Goal: Use online tool/utility

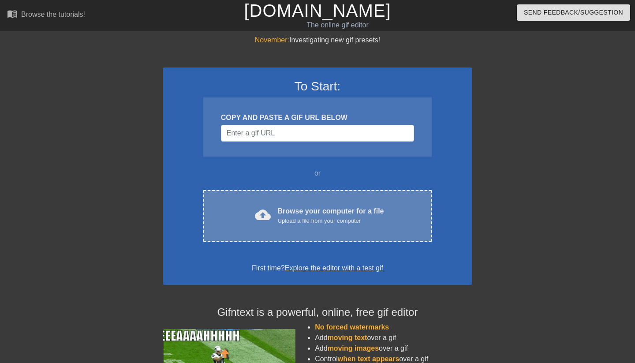
click at [266, 209] on span "cloud_upload" at bounding box center [263, 215] width 16 height 16
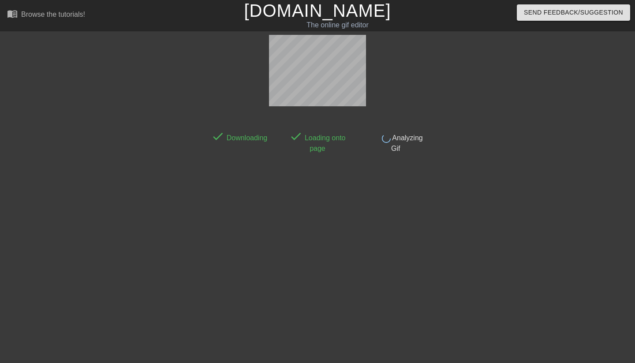
scroll to position [22, 0]
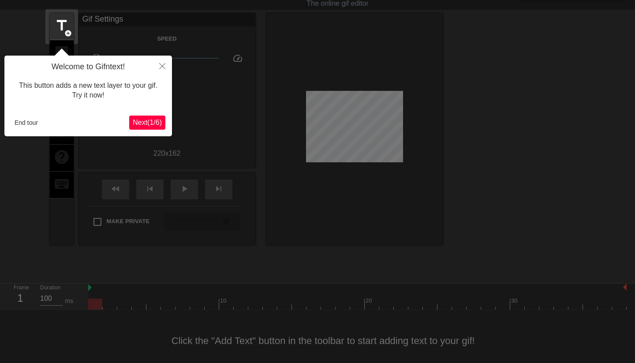
click at [159, 68] on icon "Close" at bounding box center [162, 66] width 6 height 6
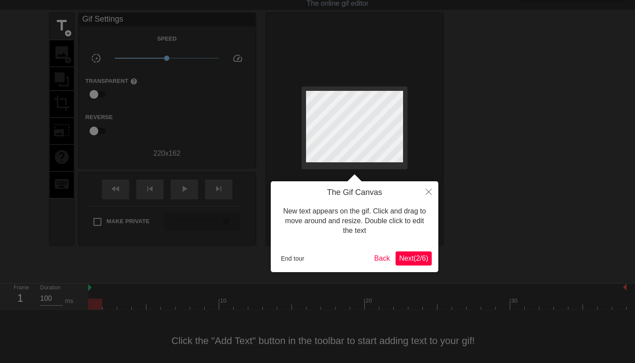
scroll to position [0, 0]
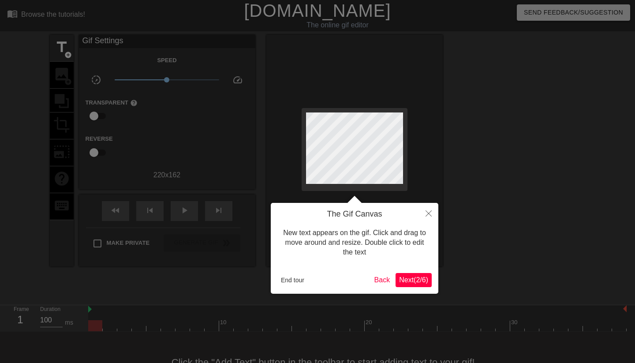
click at [404, 274] on button "Next ( 2 / 6 )" at bounding box center [413, 280] width 36 height 14
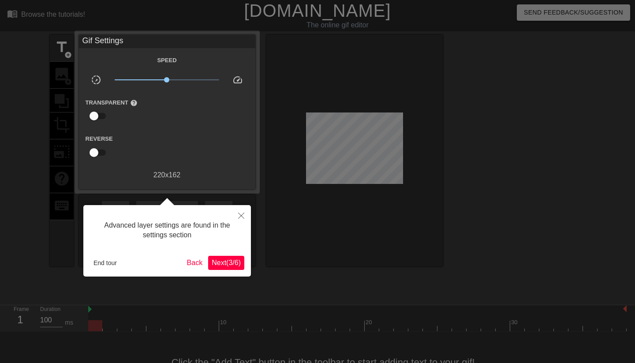
scroll to position [22, 0]
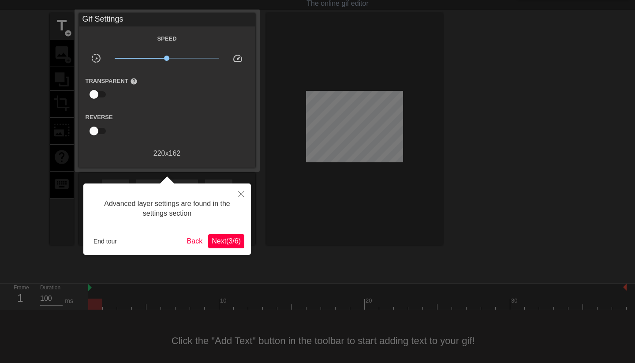
click at [221, 244] on span "Next ( 3 / 6 )" at bounding box center [226, 240] width 29 height 7
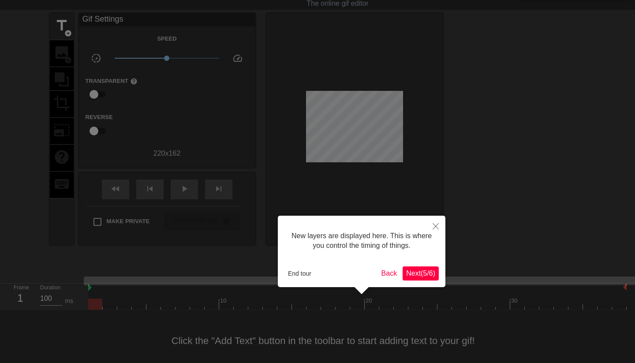
scroll to position [7, 0]
click at [414, 271] on span "Next ( 5 / 6 )" at bounding box center [420, 272] width 29 height 7
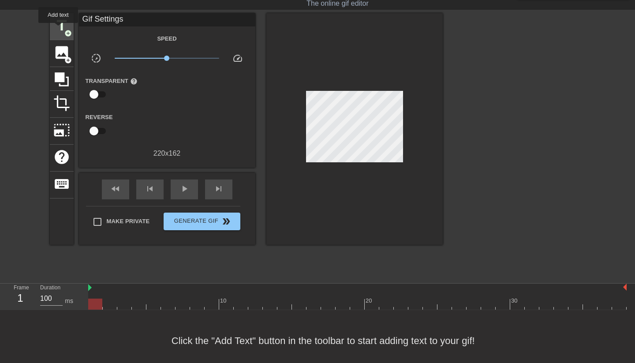
click at [59, 29] on span "title" at bounding box center [61, 25] width 17 height 17
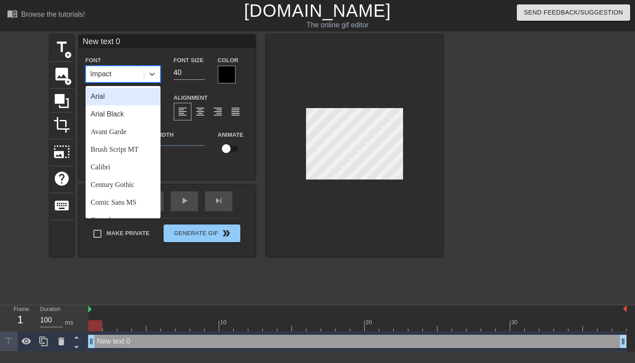
click at [119, 73] on div "Impact" at bounding box center [115, 74] width 58 height 16
click at [117, 90] on div "Arial" at bounding box center [122, 97] width 75 height 18
click at [126, 68] on div "Arial" at bounding box center [115, 74] width 58 height 16
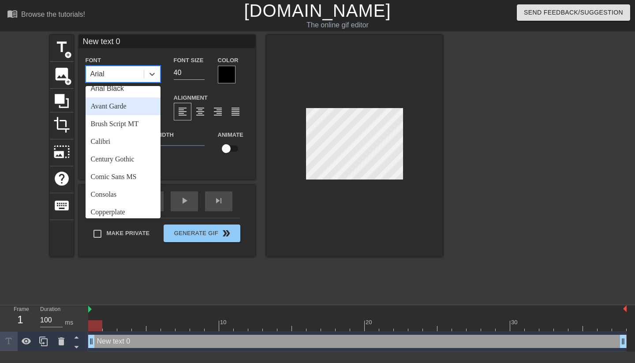
scroll to position [40, 0]
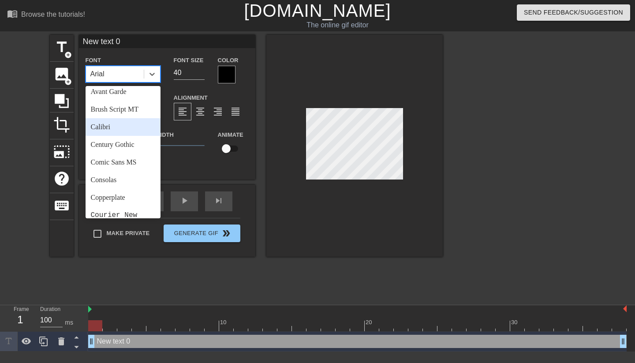
click at [112, 127] on div "Calibri" at bounding box center [122, 127] width 75 height 18
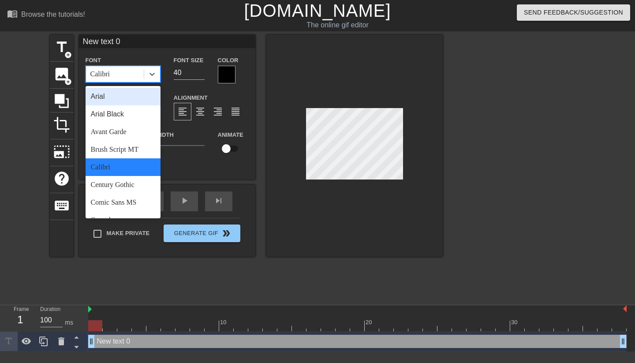
click at [118, 72] on div "Calibri" at bounding box center [115, 74] width 58 height 16
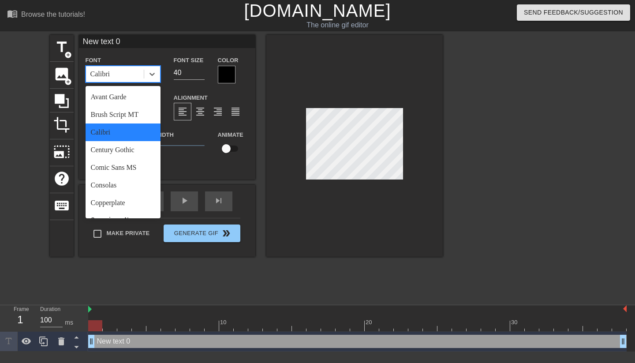
scroll to position [78, 0]
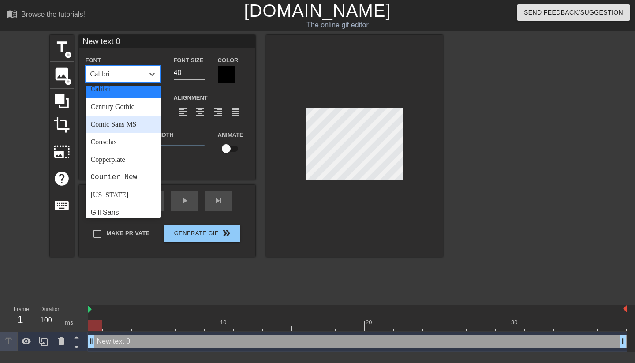
click at [114, 123] on div "Comic Sans MS" at bounding box center [122, 124] width 75 height 18
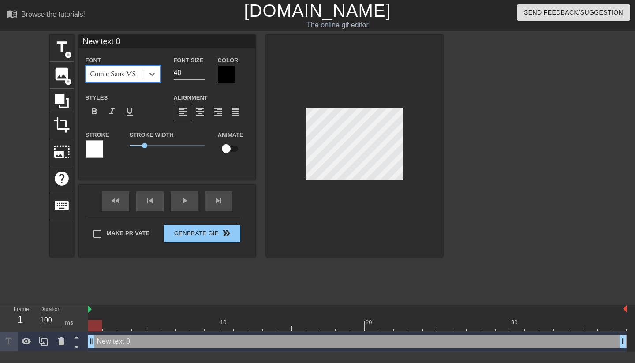
click at [114, 73] on div "Comic Sans MS" at bounding box center [113, 74] width 46 height 11
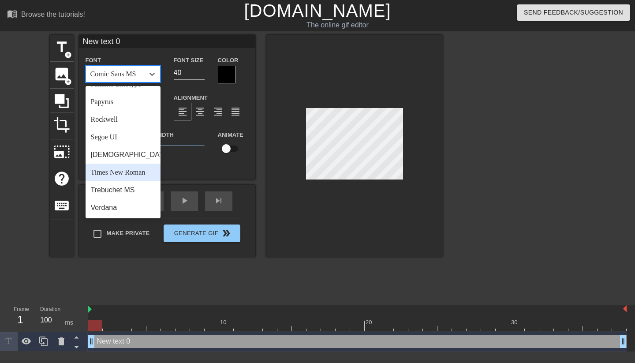
scroll to position [0, 0]
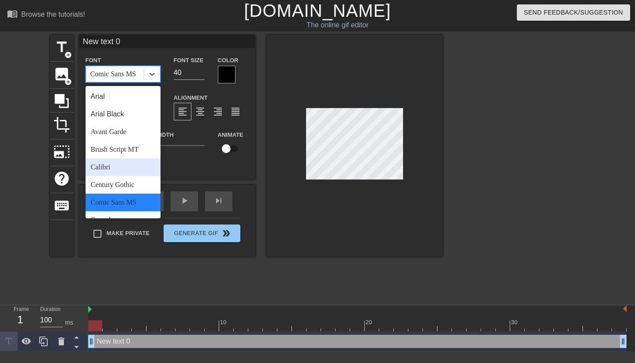
click at [117, 169] on div "Calibri" at bounding box center [122, 167] width 75 height 18
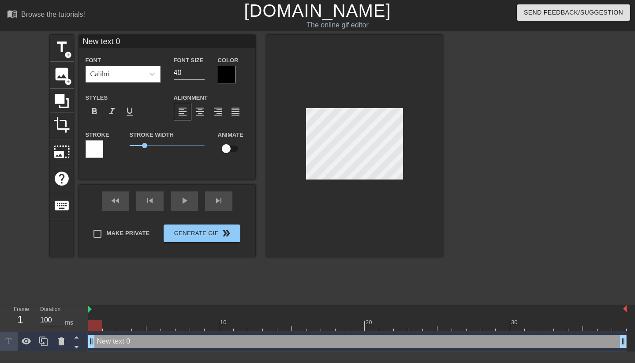
type input "F"
type textarea "F"
type input "Fo"
type textarea "Fo"
type input "For"
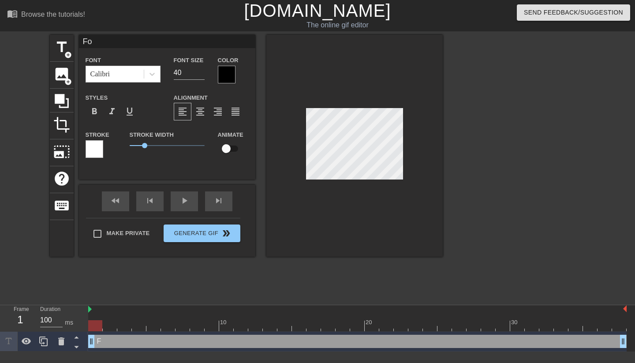
type textarea "For"
type input "Fors"
type textarea "Fors"
type input "Forse"
type textarea "Forse"
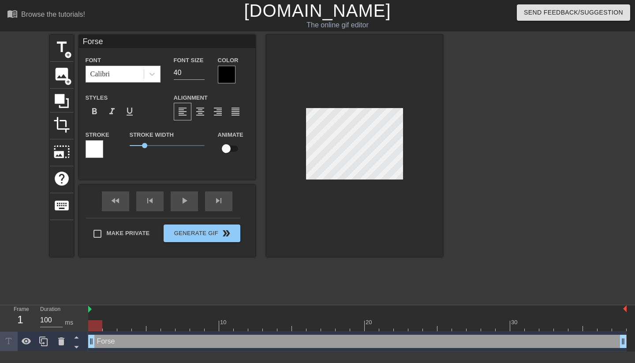
type input "Forsei"
type textarea "Forsei"
type input "Forseig"
type textarea "Forseig"
type input "Forseigh"
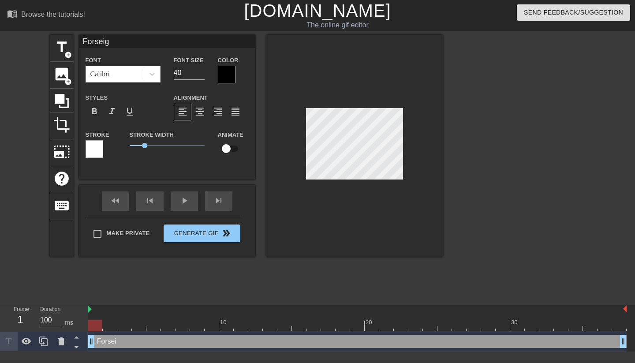
type textarea "Forseigh"
type input "Forseight"
type textarea "Forseight"
type input "Forseight"
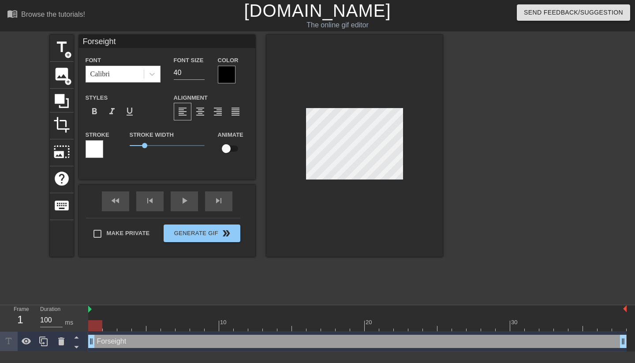
type textarea "Forseight"
type input "Foreseight"
type textarea "Foreseight"
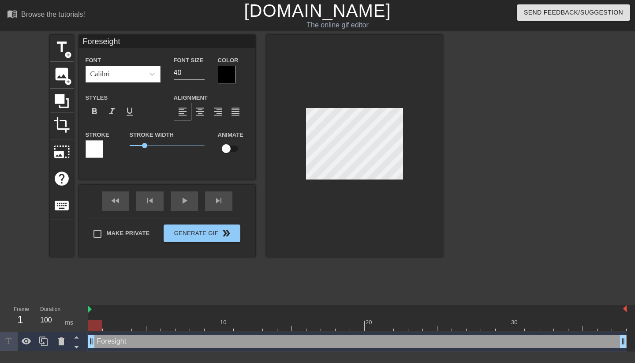
type input "Foresight"
type textarea "Foresight"
click at [226, 76] on div at bounding box center [227, 75] width 18 height 18
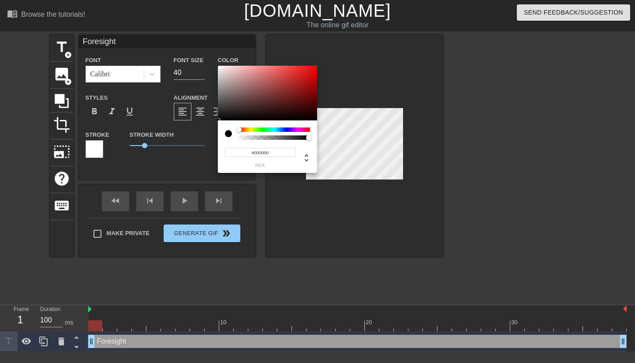
type input "0"
drag, startPoint x: 305, startPoint y: 136, endPoint x: 190, endPoint y: 139, distance: 115.0
click at [173, 141] on div "0 r 0 g 0 b 0 a" at bounding box center [317, 181] width 635 height 363
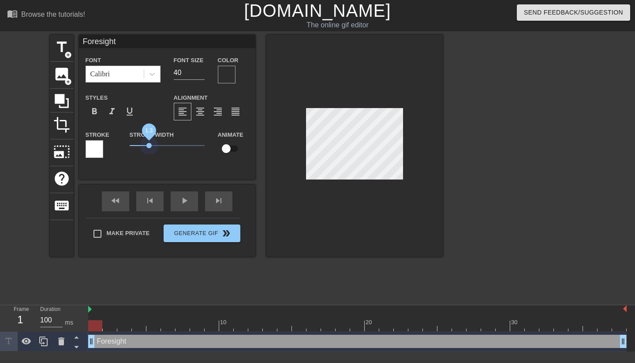
drag, startPoint x: 144, startPoint y: 146, endPoint x: 148, endPoint y: 142, distance: 5.9
click at [148, 142] on span "1.3" at bounding box center [167, 145] width 75 height 11
click at [187, 73] on input "40" at bounding box center [189, 73] width 31 height 14
type input "12"
click at [233, 77] on div at bounding box center [227, 75] width 18 height 18
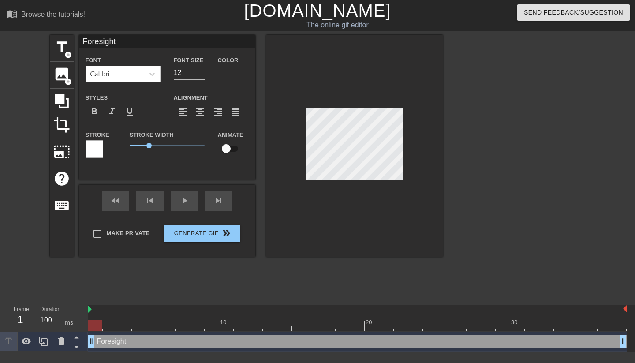
click at [93, 156] on div at bounding box center [94, 149] width 18 height 18
click at [115, 115] on span "format_italic" at bounding box center [112, 111] width 11 height 11
click at [91, 111] on span "format_bold" at bounding box center [94, 111] width 11 height 11
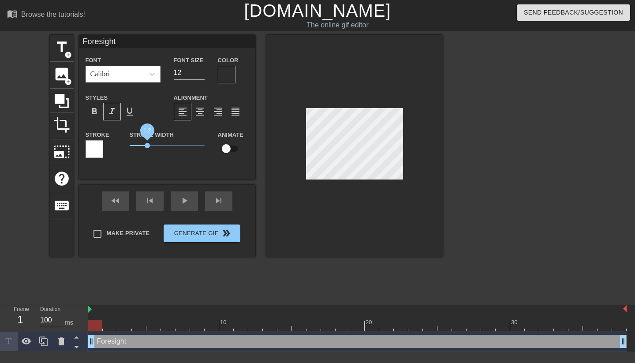
click at [147, 145] on span "1.2" at bounding box center [147, 145] width 5 height 5
click at [450, 163] on div "title add_circle image add_circle crop photo_size_select_large help keyboard Fo…" at bounding box center [317, 167] width 635 height 264
type input "11"
click at [200, 74] on input "11" at bounding box center [189, 73] width 31 height 14
click at [222, 74] on div at bounding box center [227, 75] width 18 height 18
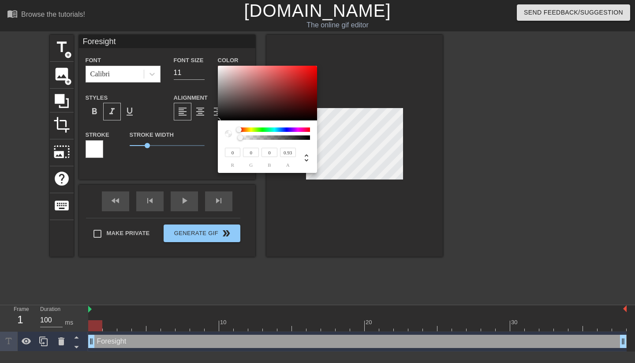
type input "1"
drag, startPoint x: 241, startPoint y: 137, endPoint x: 372, endPoint y: 140, distance: 131.3
click at [372, 140] on div "0 r 0 g 0 b 1 a" at bounding box center [317, 181] width 635 height 363
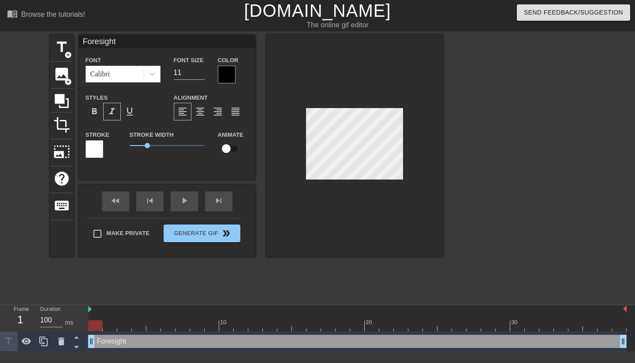
click at [227, 73] on div at bounding box center [227, 75] width 18 height 18
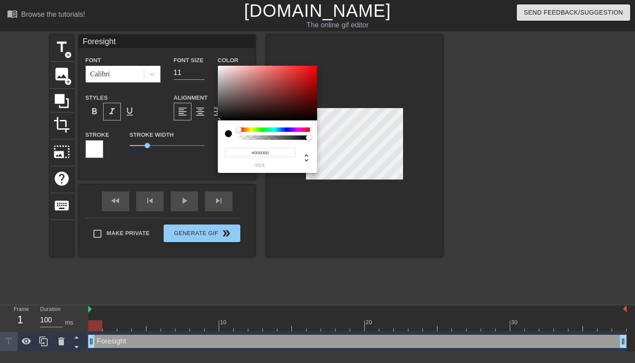
click at [227, 132] on div at bounding box center [228, 133] width 7 height 7
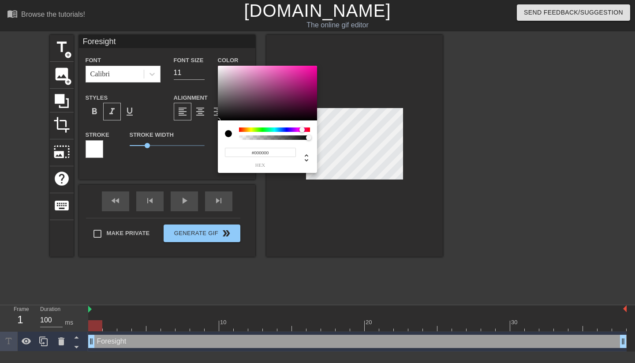
drag, startPoint x: 249, startPoint y: 128, endPoint x: 301, endPoint y: 128, distance: 52.0
click at [301, 128] on div at bounding box center [301, 129] width 5 height 5
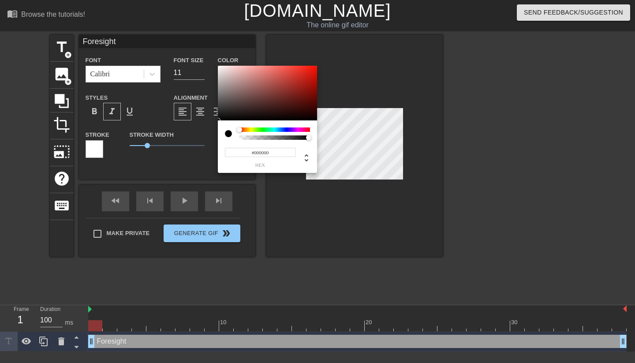
drag, startPoint x: 301, startPoint y: 130, endPoint x: 202, endPoint y: 130, distance: 99.1
click at [201, 129] on div "#000000 hex" at bounding box center [317, 181] width 635 height 363
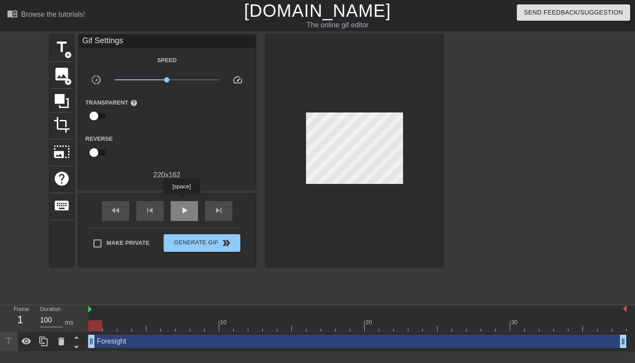
click at [182, 200] on div "fast_rewind skip_previous play_arrow skip_next" at bounding box center [167, 210] width 144 height 33
click at [185, 215] on div "play_arrow" at bounding box center [184, 211] width 27 height 20
click at [185, 211] on span "pause" at bounding box center [184, 210] width 11 height 11
click at [59, 101] on icon at bounding box center [62, 101] width 14 height 14
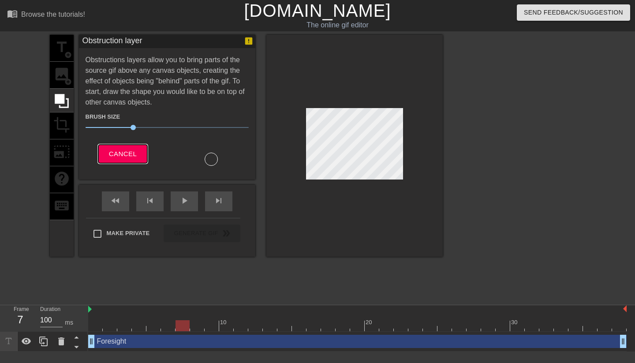
click at [111, 150] on span "Cancel" at bounding box center [123, 153] width 28 height 11
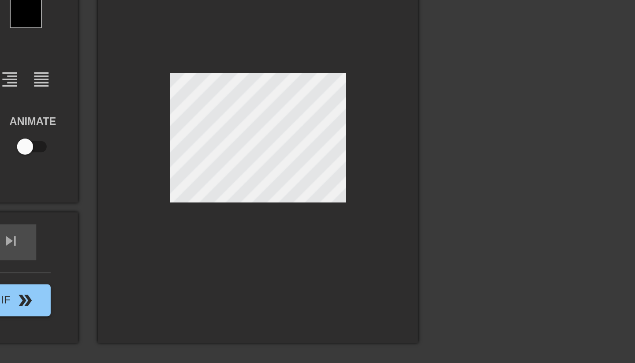
click at [266, 135] on div at bounding box center [354, 146] width 176 height 222
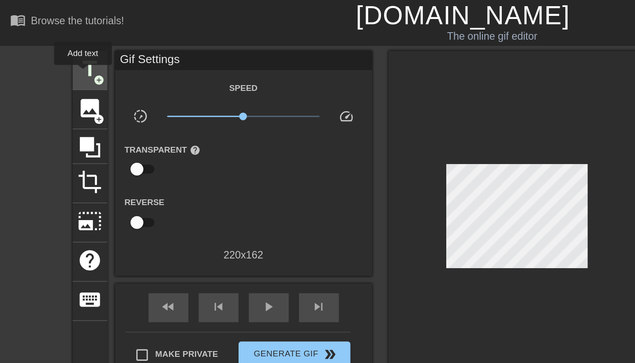
click at [57, 51] on span "title" at bounding box center [61, 47] width 17 height 17
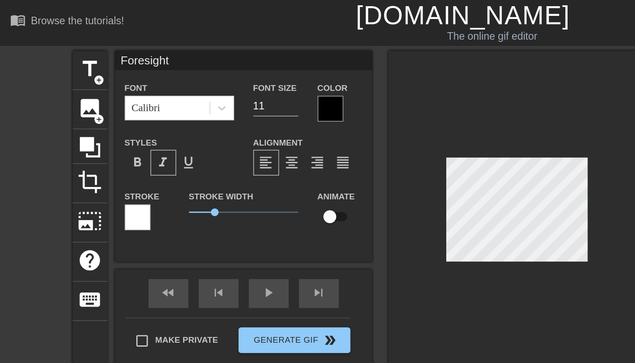
click at [93, 141] on div at bounding box center [94, 149] width 18 height 18
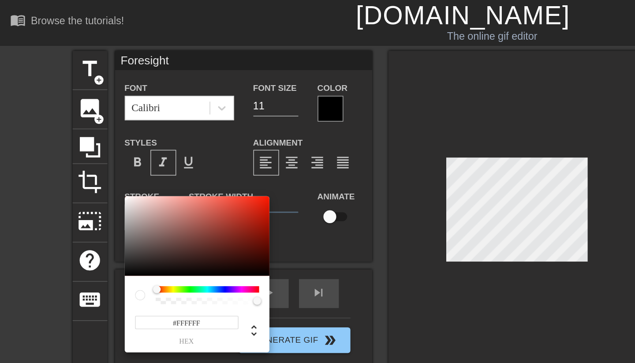
drag, startPoint x: 107, startPoint y: 200, endPoint x: 85, endPoint y: 194, distance: 22.9
click at [85, 194] on div "#FFFFFF hex" at bounding box center [317, 181] width 635 height 363
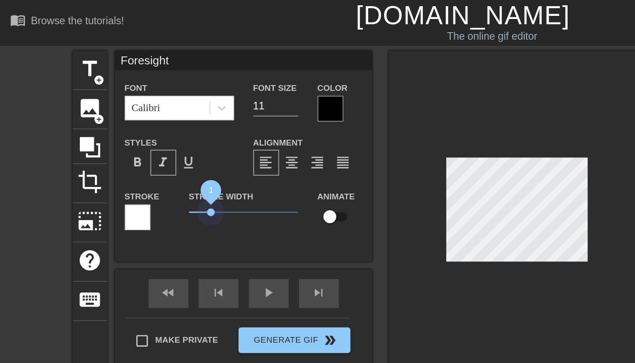
drag, startPoint x: 147, startPoint y: 145, endPoint x: 144, endPoint y: 150, distance: 5.1
click at [144, 150] on span "1" at bounding box center [167, 145] width 75 height 11
click at [318, 208] on div at bounding box center [354, 146] width 176 height 222
drag, startPoint x: 145, startPoint y: 145, endPoint x: 156, endPoint y: 144, distance: 10.6
click at [156, 144] on span "1.75" at bounding box center [155, 145] width 5 height 5
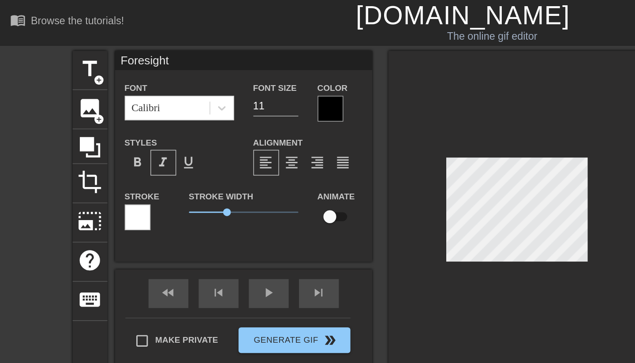
click at [297, 206] on div at bounding box center [354, 146] width 176 height 222
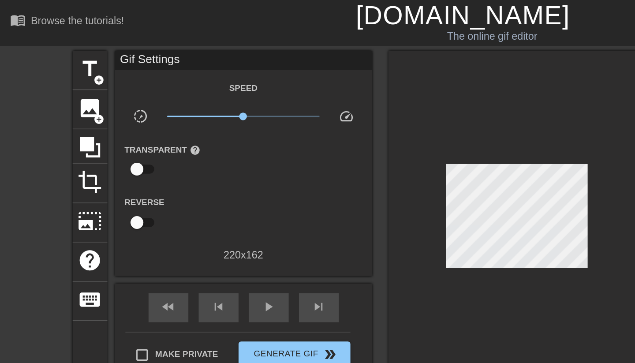
click at [387, 200] on div at bounding box center [354, 150] width 176 height 231
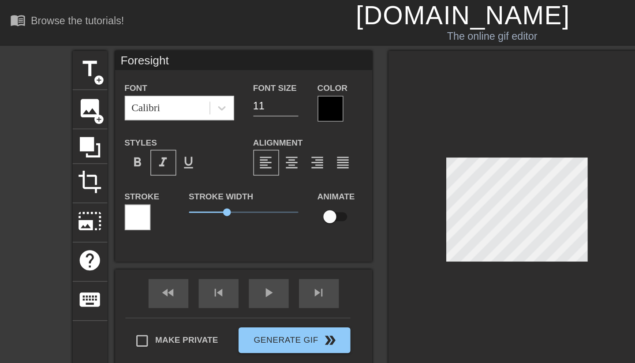
click at [226, 73] on div at bounding box center [227, 75] width 18 height 18
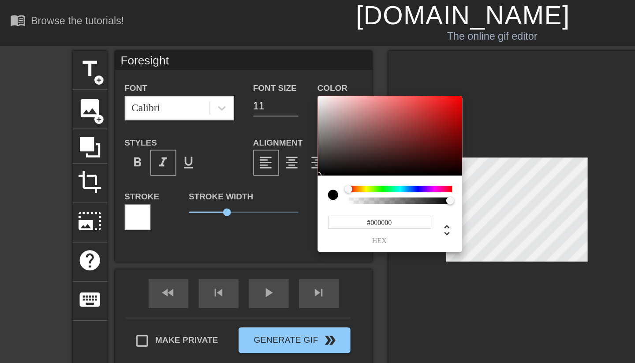
click at [229, 137] on div at bounding box center [228, 133] width 7 height 7
